Goal: Find specific page/section: Find specific page/section

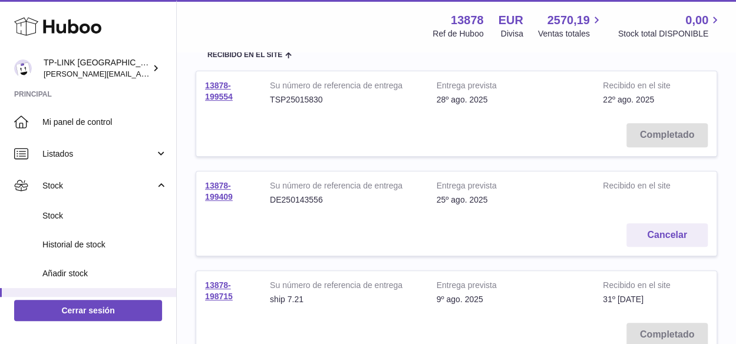
click at [133, 14] on div "Huboo" at bounding box center [88, 27] width 176 height 51
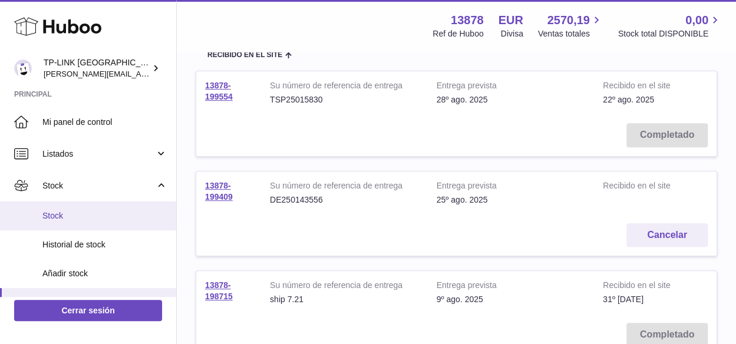
scroll to position [118, 0]
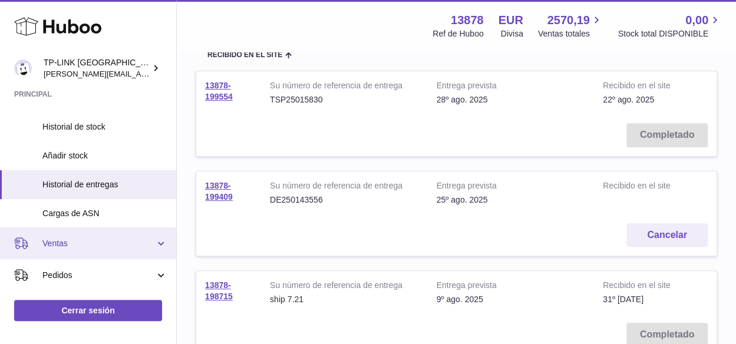
click at [167, 240] on link "Ventas" at bounding box center [88, 244] width 176 height 32
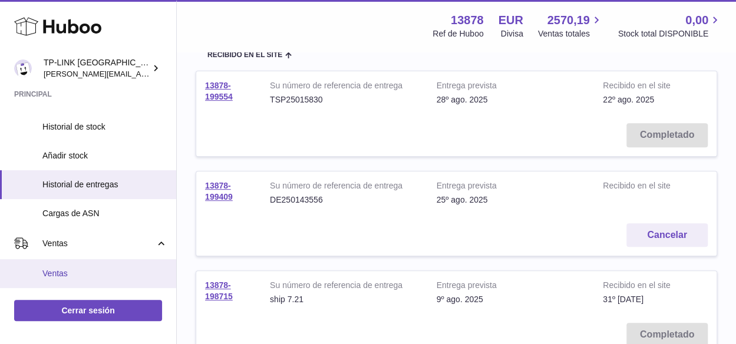
scroll to position [236, 0]
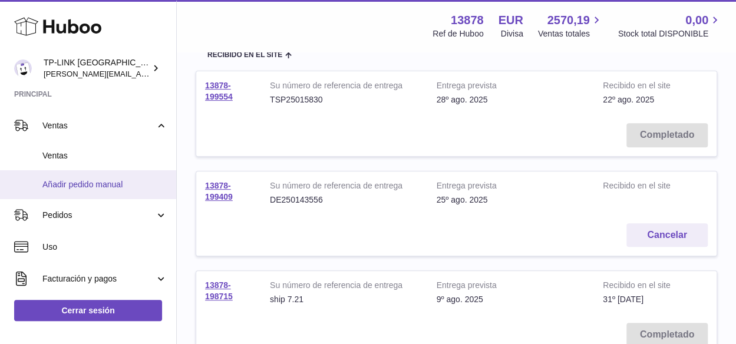
click at [98, 183] on span "Añadir pedido manual" at bounding box center [104, 184] width 125 height 11
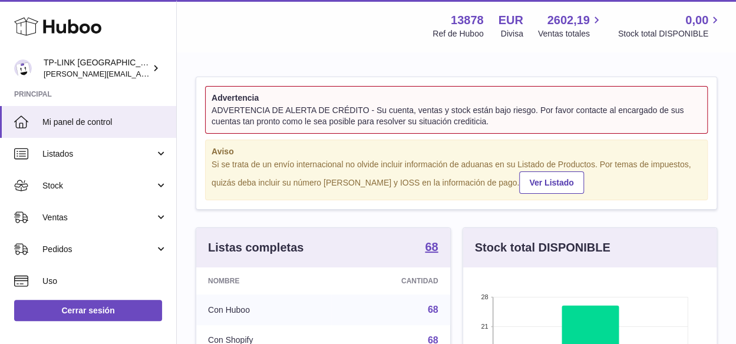
scroll to position [184, 254]
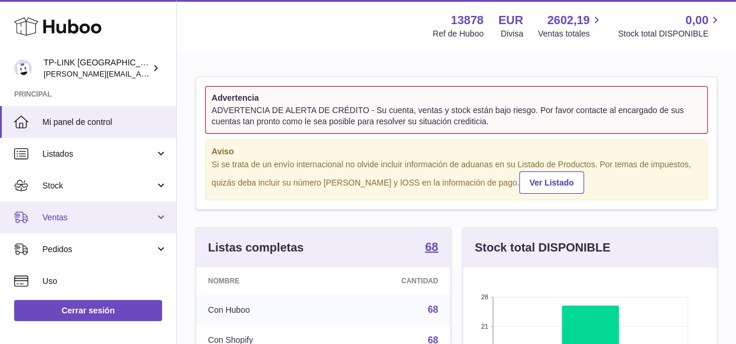
click at [160, 219] on link "Ventas" at bounding box center [88, 218] width 176 height 32
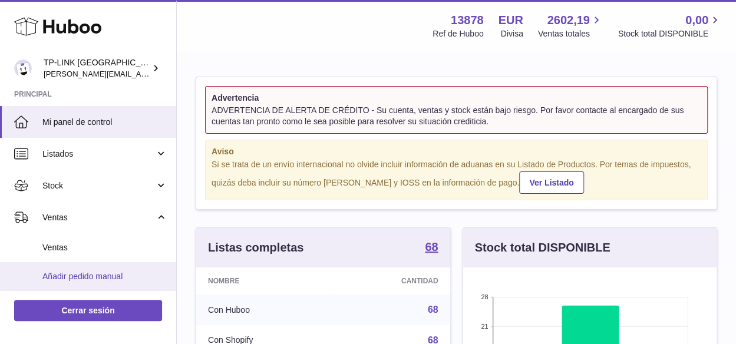
click at [92, 273] on span "Añadir pedido manual" at bounding box center [104, 276] width 125 height 11
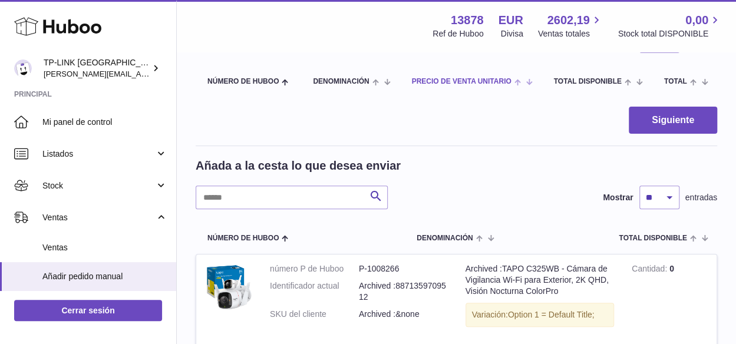
scroll to position [118, 0]
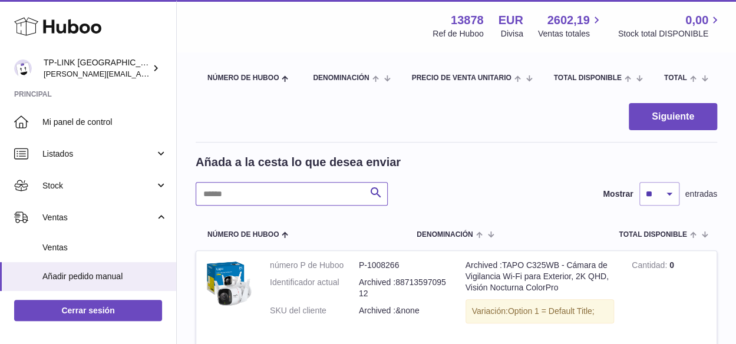
click at [295, 206] on input "text" at bounding box center [292, 194] width 192 height 24
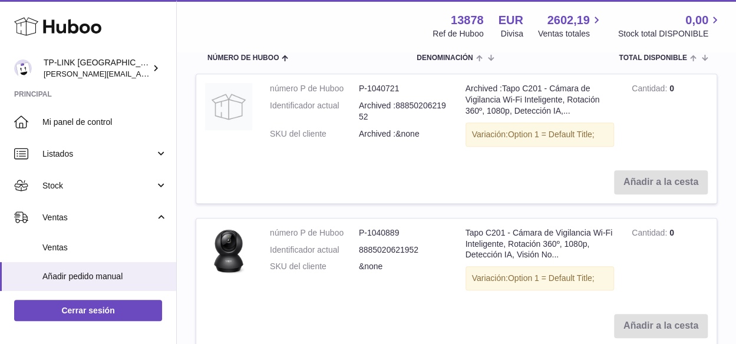
scroll to position [295, 0]
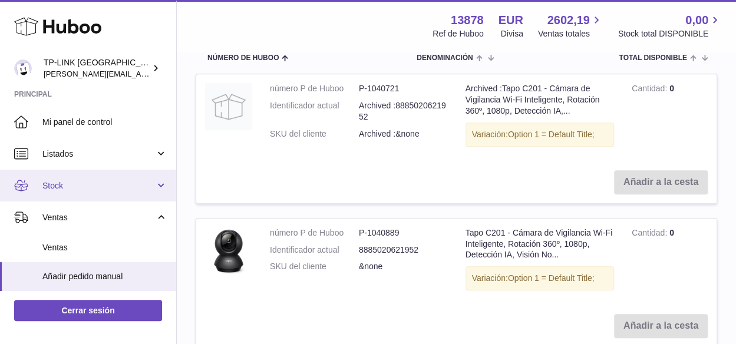
type input "****"
click at [163, 181] on link "Stock" at bounding box center [88, 186] width 176 height 32
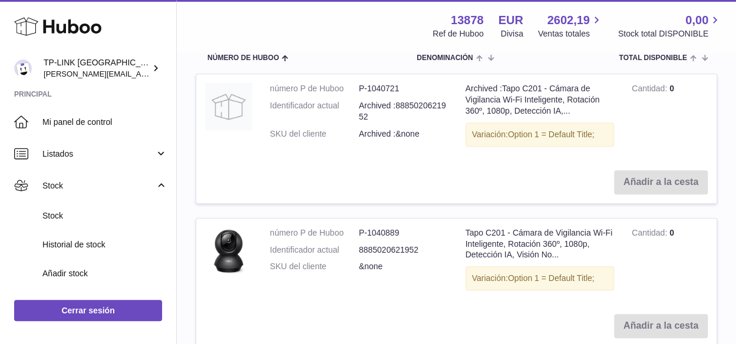
drag, startPoint x: 62, startPoint y: 220, endPoint x: 248, endPoint y: 219, distance: 185.1
click at [62, 220] on span "Stock" at bounding box center [104, 215] width 125 height 11
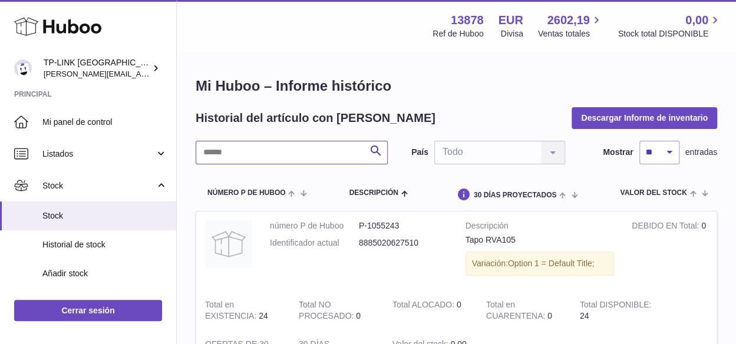
click at [324, 153] on input "text" at bounding box center [292, 153] width 192 height 24
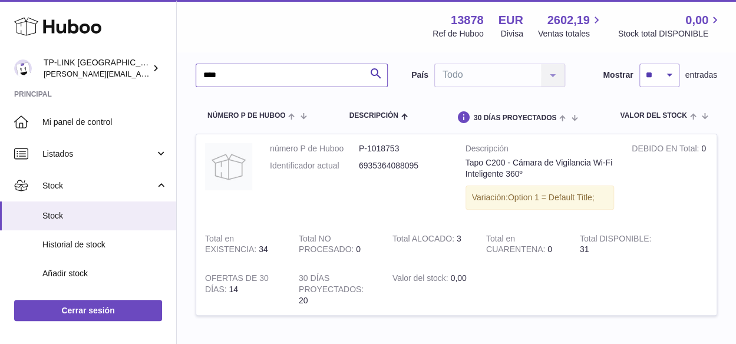
scroll to position [59, 0]
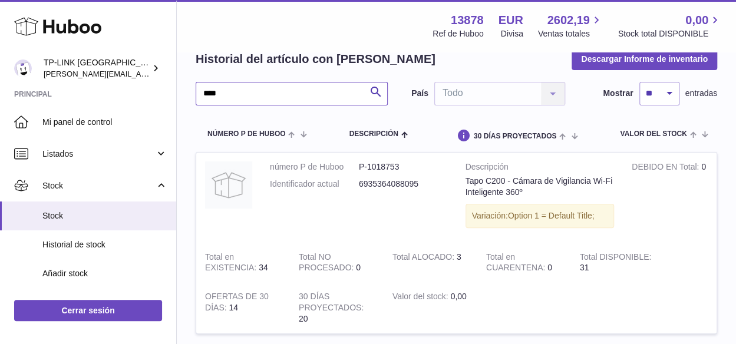
type input "****"
